Goal: Task Accomplishment & Management: Use online tool/utility

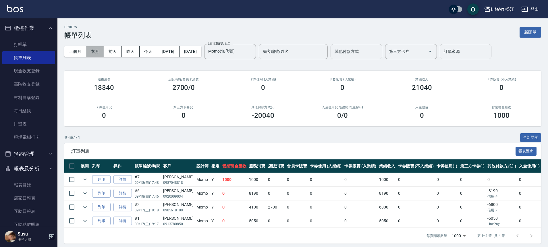
click at [94, 54] on button "本月" at bounding box center [95, 51] width 18 height 11
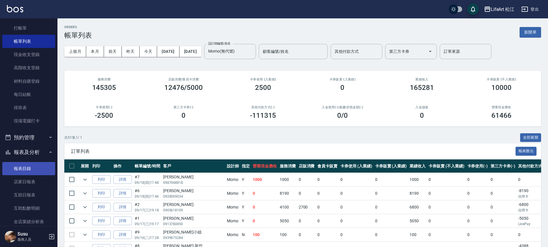
scroll to position [17, 0]
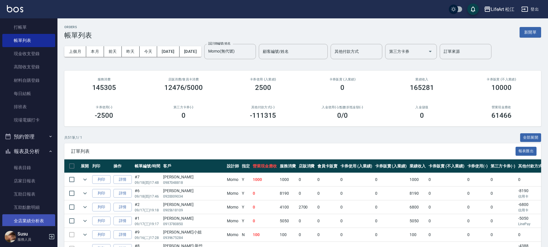
click at [32, 218] on link "全店業績分析表" at bounding box center [28, 220] width 53 height 13
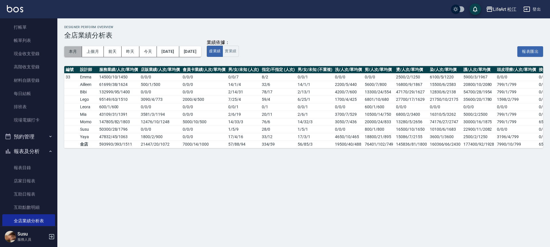
click at [77, 48] on button "本月" at bounding box center [73, 51] width 18 height 11
click at [94, 53] on button "上個月" at bounding box center [93, 51] width 22 height 11
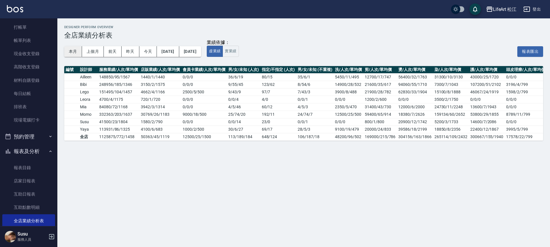
click at [73, 51] on button "本月" at bounding box center [73, 51] width 18 height 11
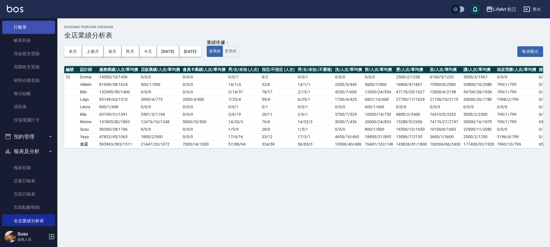
click at [48, 28] on link "打帳單" at bounding box center [28, 27] width 53 height 13
